Goal: Task Accomplishment & Management: Use online tool/utility

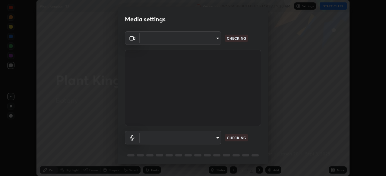
click at [298, 9] on div "Media settings ​ CHECKING ​ CHECKING 1 / 5 Next" at bounding box center [193, 88] width 386 height 176
click at [332, 9] on div "Media settings ​ CHECKING ​ CHECKING 1 / 5 Next" at bounding box center [193, 88] width 386 height 176
type input "be53a4907a42a79cf235aedf054a38369885e9733e272e39c89b2c863038f768"
type input "4aa6c17c4c59095239ea329d22086e40b99fea179fa3e2e59934311274ec7cea"
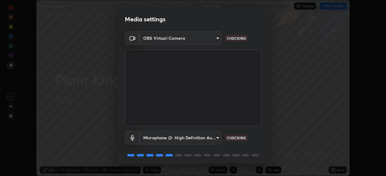
scroll to position [21, 0]
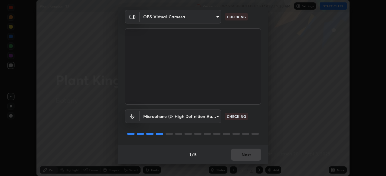
click at [212, 135] on div at bounding box center [193, 133] width 136 height 7
click at [209, 117] on body "Erase all Plant Kingdom 13 Recording WAS SCHEDULED TO START AT 9:30 AM Settings…" at bounding box center [193, 88] width 386 height 176
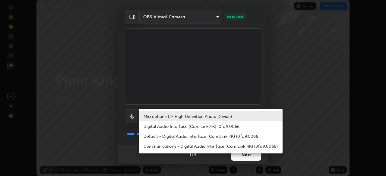
click at [227, 117] on li "Microphone (2- High Definition Audio Device)" at bounding box center [211, 116] width 144 height 10
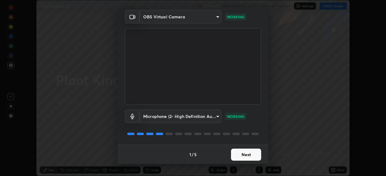
click at [244, 157] on button "Next" at bounding box center [246, 155] width 30 height 12
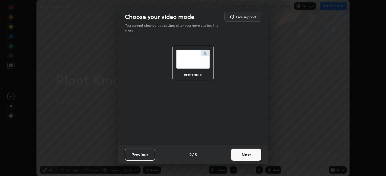
click at [248, 157] on button "Next" at bounding box center [246, 155] width 30 height 12
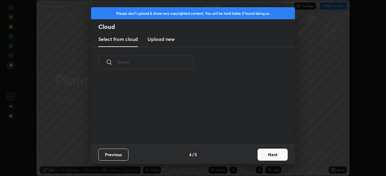
click at [253, 157] on div "Previous 4 / 5 Next" at bounding box center [193, 154] width 204 height 19
click at [257, 157] on button "Next" at bounding box center [272, 155] width 30 height 12
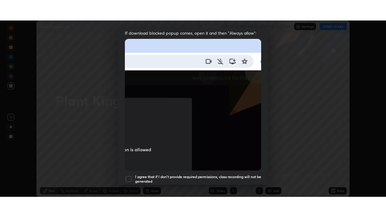
scroll to position [144, 0]
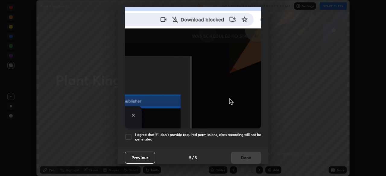
click at [234, 133] on h5 "I agree that if I don't provide required permissions, class recording will not …" at bounding box center [198, 137] width 126 height 9
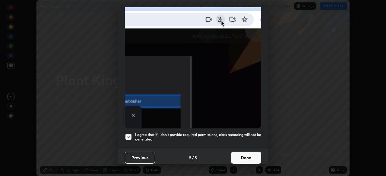
click at [242, 154] on button "Done" at bounding box center [246, 158] width 30 height 12
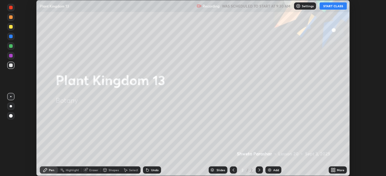
click at [332, 7] on button "START CLASS" at bounding box center [332, 5] width 27 height 7
click at [328, 9] on button "START CLASS" at bounding box center [332, 5] width 27 height 7
click at [337, 169] on div "More" at bounding box center [341, 170] width 8 height 3
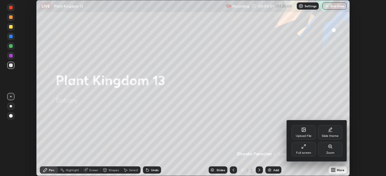
click at [307, 149] on div "Full screen" at bounding box center [303, 149] width 24 height 14
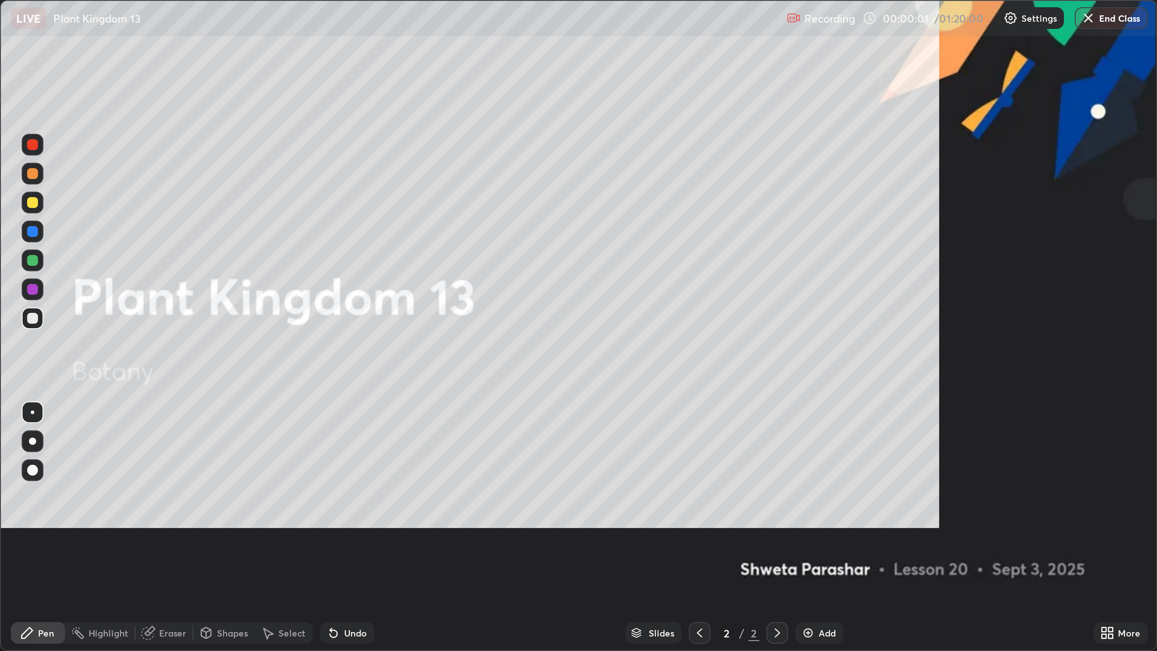
scroll to position [217, 386]
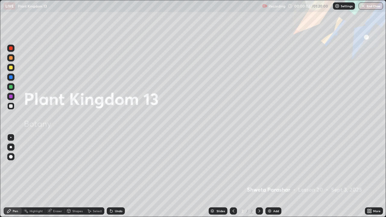
click at [274, 176] on div "Add" at bounding box center [276, 210] width 6 height 3
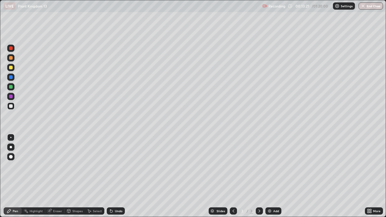
click at [13, 149] on div at bounding box center [10, 146] width 7 height 7
click at [11, 58] on div at bounding box center [11, 58] width 4 height 4
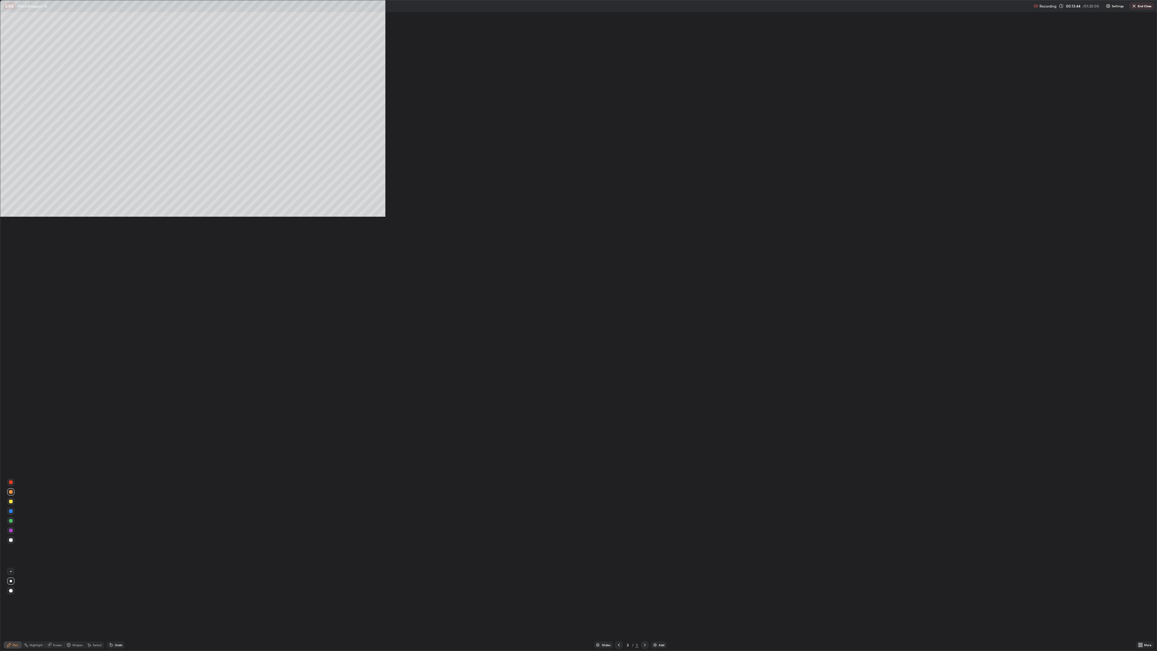
scroll to position [651, 1157]
